Goal: Use online tool/utility

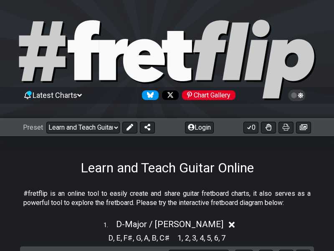
select select "/02XY4MFF"
select select "D"
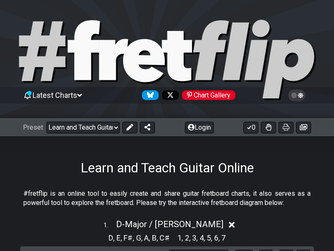
select select "D"
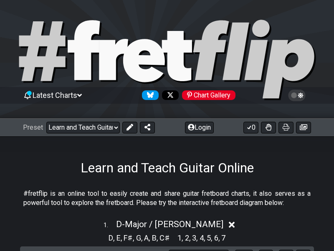
select select "D"
